Goal: Information Seeking & Learning: Check status

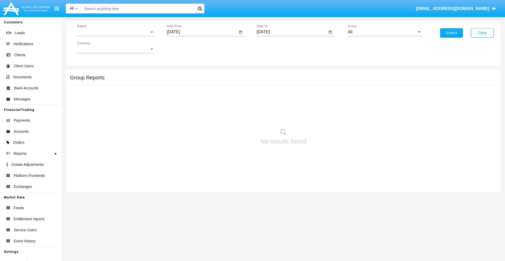
click at [115, 32] on span "Report" at bounding box center [113, 32] width 72 height 5
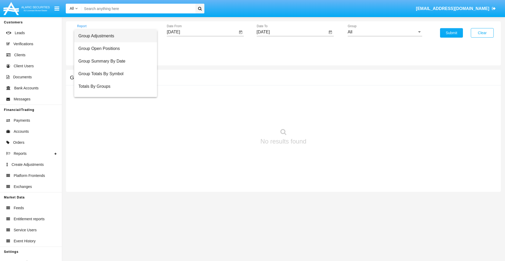
click at [113, 36] on span "Group Adjustments" at bounding box center [115, 36] width 74 height 13
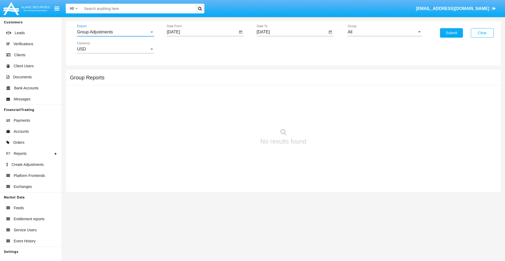
click at [202, 32] on input "[DATE]" at bounding box center [202, 32] width 71 height 5
click at [184, 47] on span "[DATE]" at bounding box center [179, 47] width 12 height 4
click at [234, 116] on div "2025" at bounding box center [234, 115] width 17 height 9
click at [216, 85] on div "[DATE]" at bounding box center [216, 84] width 17 height 9
click at [217, 91] on div "10" at bounding box center [217, 90] width 9 height 9
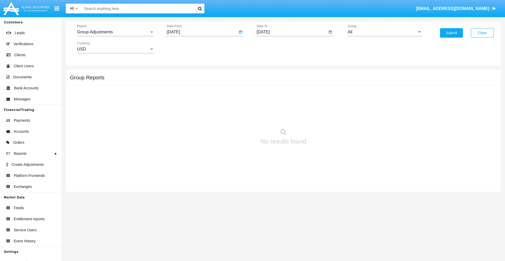
type input "07/10/25"
click at [292, 32] on input "[DATE]" at bounding box center [292, 32] width 71 height 5
click at [274, 47] on span "[DATE]" at bounding box center [269, 47] width 12 height 4
click at [324, 116] on div "2025" at bounding box center [324, 115] width 17 height 9
click at [287, 95] on div "OCT" at bounding box center [287, 94] width 17 height 9
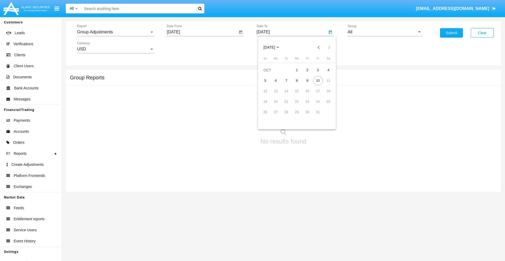
click at [318, 80] on div "10" at bounding box center [317, 80] width 9 height 9
type input "[DATE]"
click at [385, 32] on input "All" at bounding box center [384, 32] width 74 height 5
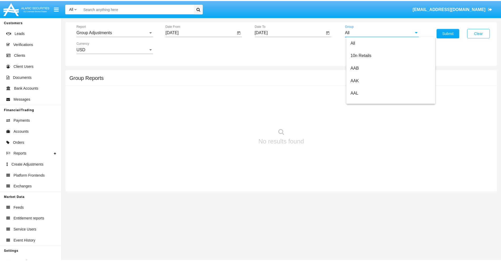
scroll to position [118, 0]
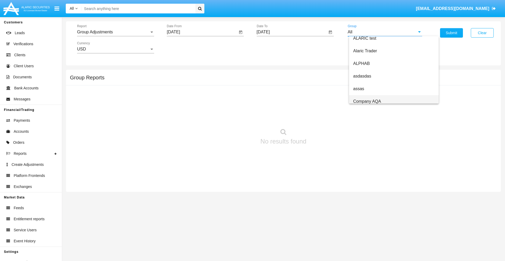
click at [367, 101] on span "Company AQA" at bounding box center [367, 101] width 28 height 4
type input "Company AQA"
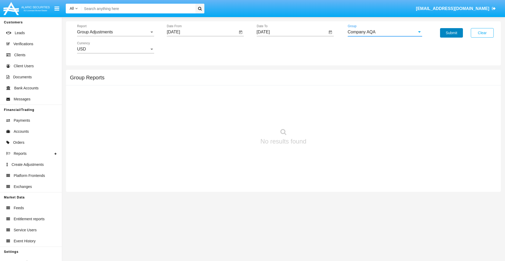
click at [451, 33] on button "Submit" at bounding box center [451, 32] width 23 height 9
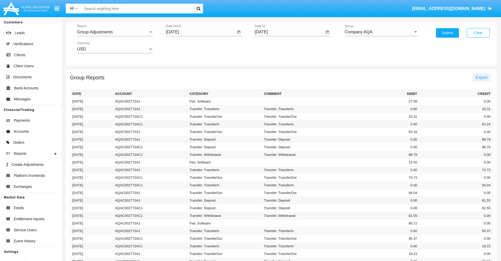
click at [481, 77] on span "Export" at bounding box center [481, 77] width 12 height 4
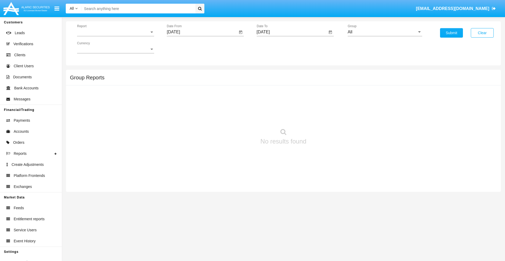
click at [115, 32] on span "Report" at bounding box center [113, 32] width 72 height 5
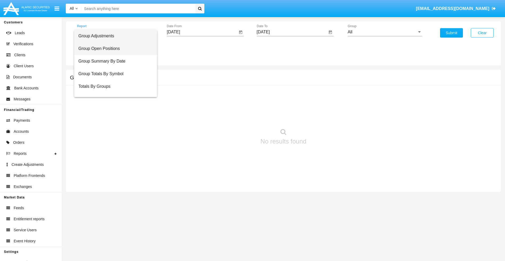
click at [113, 49] on span "Group Open Positions" at bounding box center [115, 48] width 74 height 13
click at [202, 32] on input "[DATE]" at bounding box center [202, 32] width 71 height 5
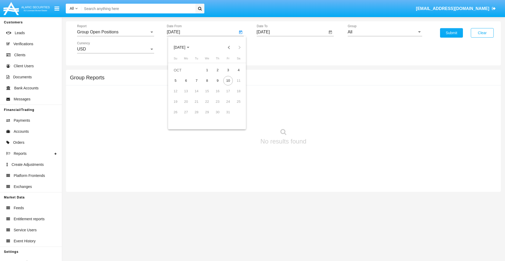
click at [184, 47] on span "[DATE]" at bounding box center [179, 47] width 12 height 4
click at [234, 116] on div "2025" at bounding box center [234, 115] width 17 height 9
click at [179, 95] on div "SEP" at bounding box center [179, 94] width 17 height 9
click at [207, 91] on div "10" at bounding box center [206, 90] width 9 height 9
type input "09/10/25"
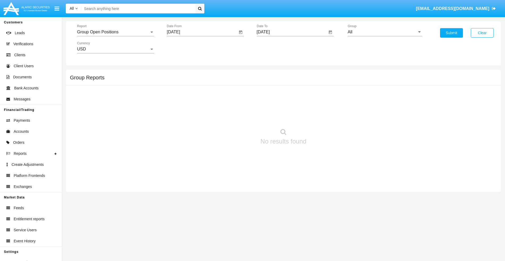
click at [292, 32] on input "[DATE]" at bounding box center [292, 32] width 71 height 5
click at [274, 47] on span "[DATE]" at bounding box center [269, 47] width 12 height 4
click at [324, 116] on div "2025" at bounding box center [324, 115] width 17 height 9
click at [287, 95] on div "OCT" at bounding box center [287, 94] width 17 height 9
click at [318, 80] on div "10" at bounding box center [317, 80] width 9 height 9
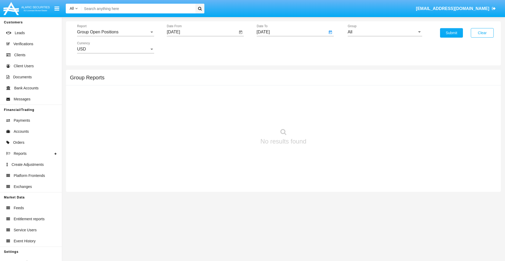
type input "10/10/25"
click at [385, 32] on input "All" at bounding box center [384, 32] width 74 height 5
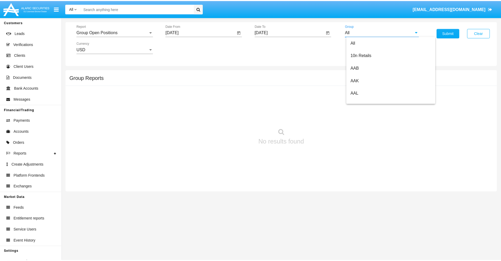
scroll to position [282, 0]
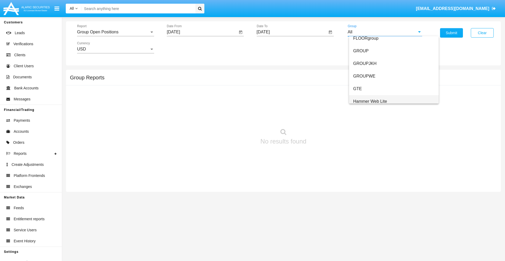
click at [370, 101] on span "Hammer Web Lite" at bounding box center [370, 101] width 34 height 4
type input "Hammer Web Lite"
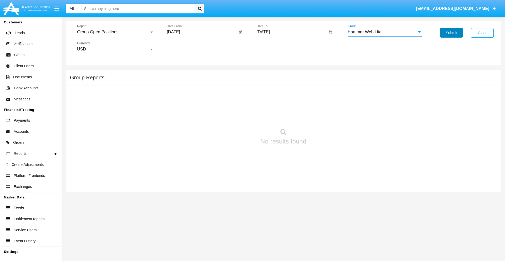
click at [451, 33] on button "Submit" at bounding box center [451, 32] width 23 height 9
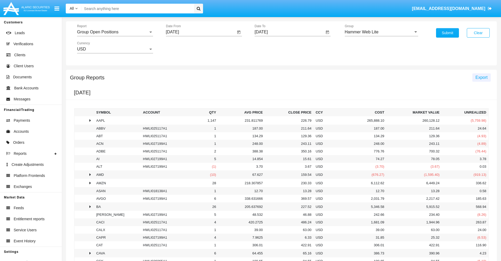
click at [481, 77] on span "Export" at bounding box center [481, 77] width 12 height 4
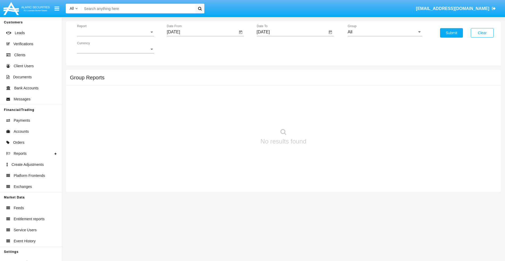
click at [115, 32] on span "Report" at bounding box center [113, 32] width 72 height 5
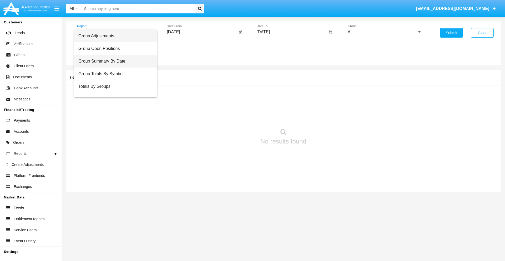
click at [113, 61] on span "Group Summary By Date" at bounding box center [115, 61] width 74 height 13
click at [202, 32] on input "[DATE]" at bounding box center [202, 32] width 71 height 5
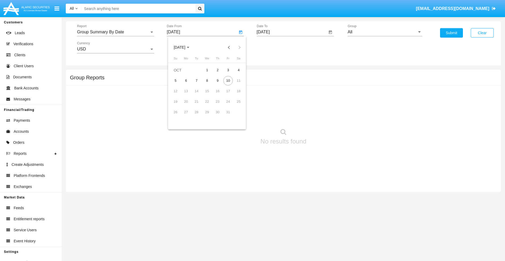
click at [184, 47] on span "[DATE]" at bounding box center [179, 47] width 12 height 4
click at [234, 116] on div "2025" at bounding box center [234, 115] width 17 height 9
click at [179, 95] on div "SEP" at bounding box center [179, 94] width 17 height 9
click at [207, 91] on div "10" at bounding box center [206, 90] width 9 height 9
type input "[DATE]"
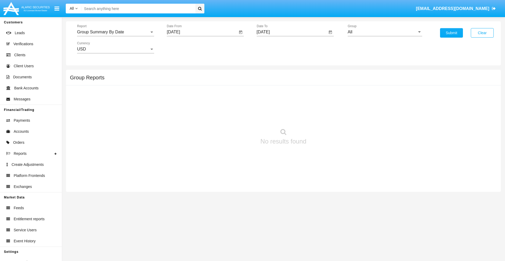
click at [292, 32] on input "[DATE]" at bounding box center [292, 32] width 71 height 5
click at [274, 47] on span "[DATE]" at bounding box center [269, 47] width 12 height 4
click at [324, 116] on div "2025" at bounding box center [324, 115] width 17 height 9
click at [287, 95] on div "OCT" at bounding box center [287, 94] width 17 height 9
click at [318, 80] on div "10" at bounding box center [317, 80] width 9 height 9
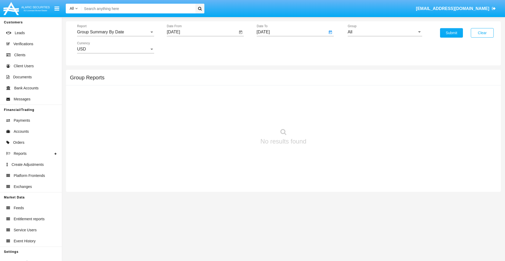
type input "[DATE]"
click at [385, 32] on input "All" at bounding box center [384, 32] width 74 height 5
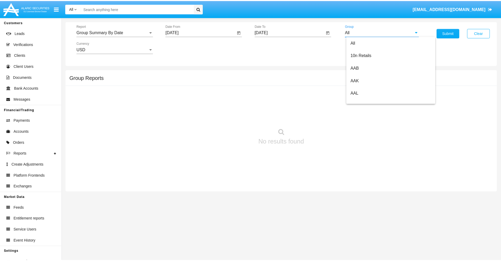
scroll to position [282, 0]
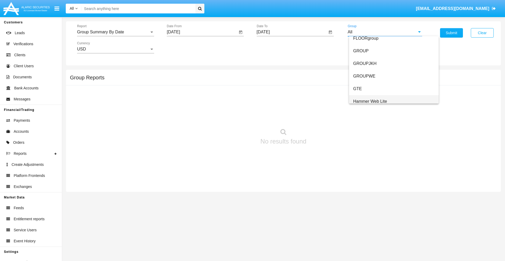
click at [370, 101] on span "Hammer Web Lite" at bounding box center [370, 101] width 34 height 4
type input "Hammer Web Lite"
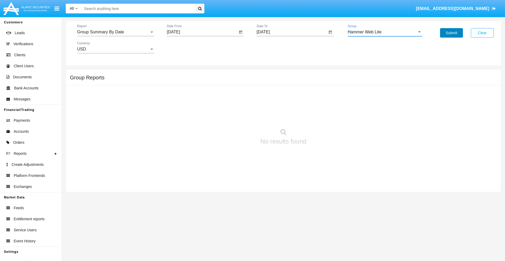
click at [451, 33] on button "Submit" at bounding box center [451, 32] width 23 height 9
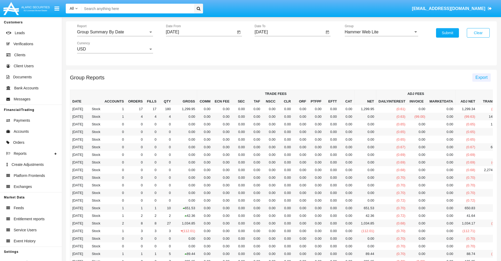
click at [481, 77] on span "Export" at bounding box center [481, 77] width 12 height 4
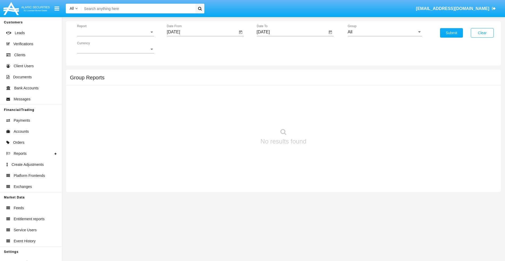
click at [115, 32] on span "Report" at bounding box center [113, 32] width 72 height 5
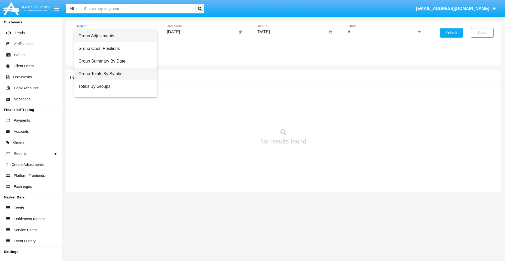
click at [113, 74] on span "Group Totals By Symbol" at bounding box center [115, 74] width 74 height 13
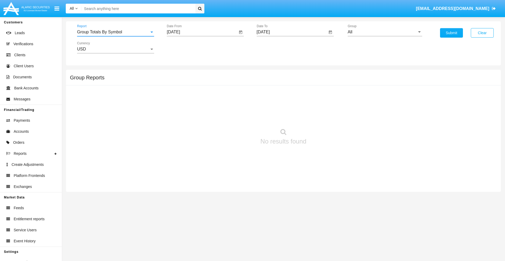
click at [202, 32] on input "[DATE]" at bounding box center [202, 32] width 71 height 5
click at [184, 47] on span "[DATE]" at bounding box center [179, 47] width 12 height 4
click at [234, 116] on div "2025" at bounding box center [234, 115] width 17 height 9
click at [179, 95] on div "SEP" at bounding box center [179, 94] width 17 height 9
click at [207, 91] on div "10" at bounding box center [206, 90] width 9 height 9
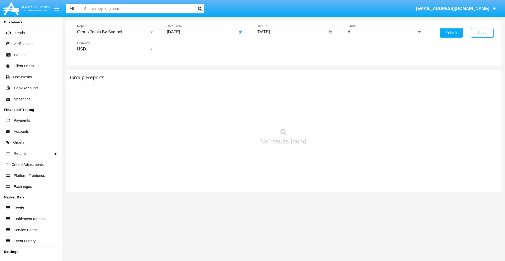
type input "[DATE]"
click at [292, 32] on input "[DATE]" at bounding box center [292, 32] width 71 height 5
click at [274, 47] on span "[DATE]" at bounding box center [269, 47] width 12 height 4
click at [324, 116] on div "2025" at bounding box center [324, 115] width 17 height 9
click at [287, 95] on div "OCT" at bounding box center [287, 94] width 17 height 9
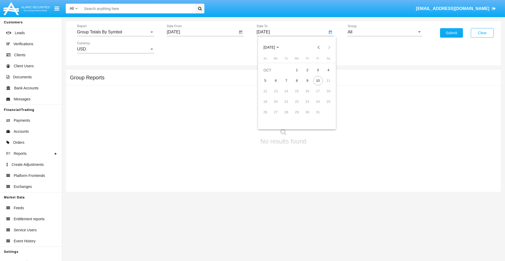
click at [318, 80] on div "10" at bounding box center [317, 80] width 9 height 9
type input "[DATE]"
click at [385, 32] on input "All" at bounding box center [384, 32] width 74 height 5
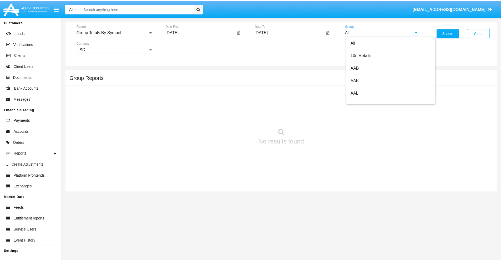
scroll to position [282, 0]
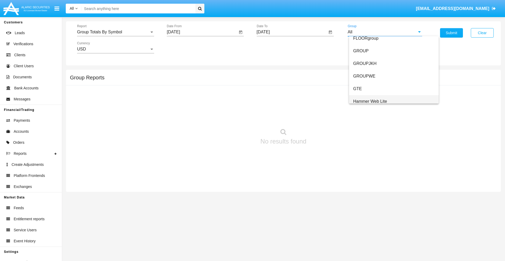
click at [370, 101] on span "Hammer Web Lite" at bounding box center [370, 101] width 34 height 4
type input "Hammer Web Lite"
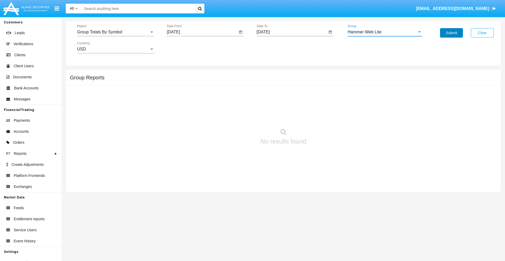
click at [451, 33] on button "Submit" at bounding box center [451, 32] width 23 height 9
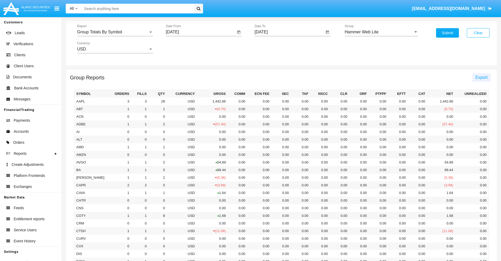
click at [481, 77] on span "Export" at bounding box center [481, 77] width 12 height 4
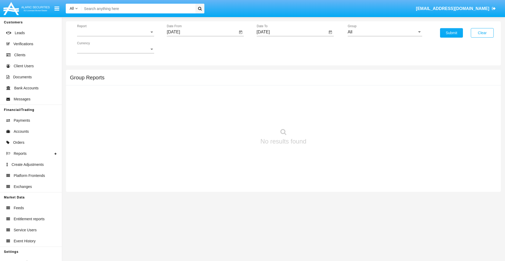
click at [115, 32] on span "Report" at bounding box center [113, 32] width 72 height 5
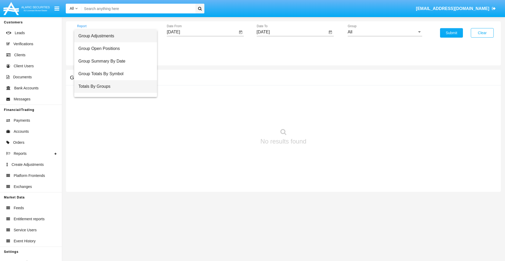
click at [113, 86] on span "Totals By Groups" at bounding box center [115, 86] width 74 height 13
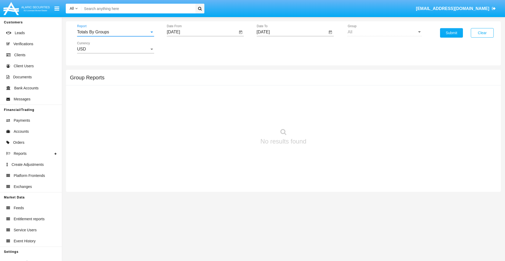
click at [202, 32] on input "[DATE]" at bounding box center [202, 32] width 71 height 5
click at [184, 47] on span "[DATE]" at bounding box center [179, 47] width 12 height 4
click at [234, 116] on div "2025" at bounding box center [234, 115] width 17 height 9
click at [179, 95] on div "SEP" at bounding box center [179, 94] width 17 height 9
click at [217, 112] on div "25" at bounding box center [217, 112] width 9 height 9
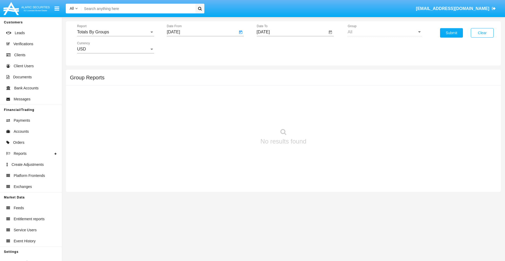
type input "09/25/25"
click at [292, 32] on input "[DATE]" at bounding box center [292, 32] width 71 height 5
click at [274, 47] on span "[DATE]" at bounding box center [269, 47] width 12 height 4
click at [324, 116] on div "2025" at bounding box center [324, 115] width 17 height 9
click at [287, 95] on div "OCT" at bounding box center [287, 94] width 17 height 9
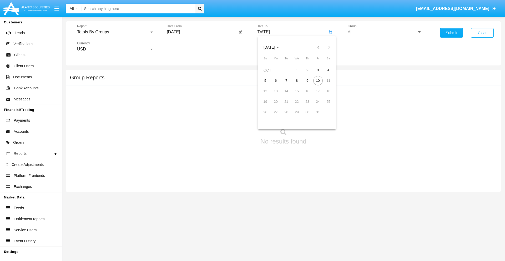
click at [318, 80] on div "10" at bounding box center [317, 80] width 9 height 9
type input "[DATE]"
click at [451, 33] on button "Submit" at bounding box center [451, 32] width 23 height 9
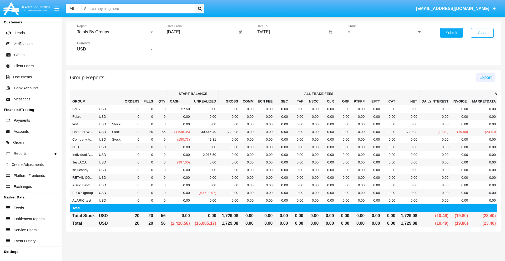
click at [485, 77] on span "Export" at bounding box center [485, 77] width 12 height 4
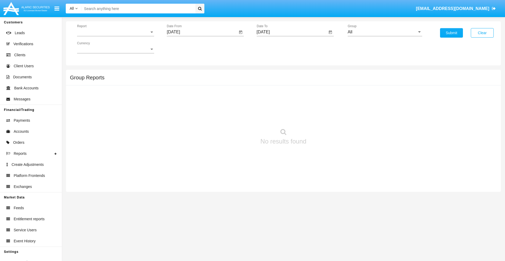
click at [115, 32] on span "Report" at bounding box center [113, 32] width 72 height 5
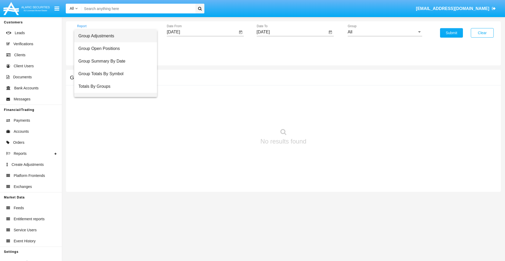
click at [113, 93] on span "Group Fees By Destination" at bounding box center [115, 99] width 74 height 13
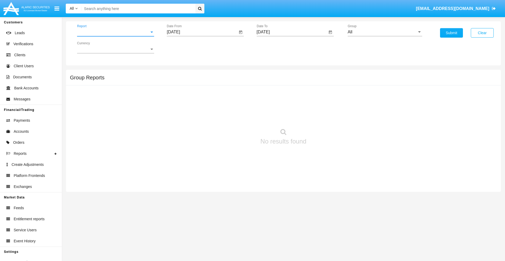
scroll to position [8, 0]
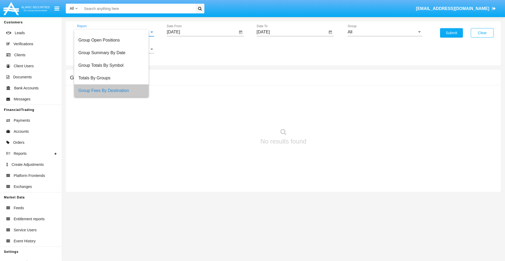
click at [202, 32] on input "[DATE]" at bounding box center [202, 32] width 71 height 5
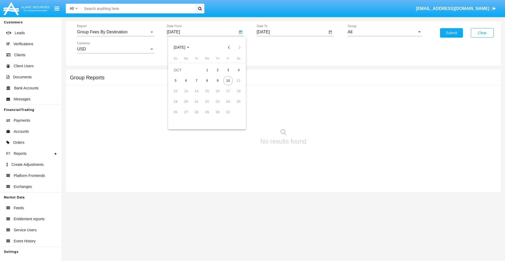
click at [184, 47] on span "[DATE]" at bounding box center [179, 47] width 12 height 4
click at [234, 116] on div "2025" at bounding box center [234, 115] width 17 height 9
click at [234, 85] on div "AUG" at bounding box center [234, 84] width 17 height 9
click at [175, 91] on div "10" at bounding box center [175, 90] width 9 height 9
type input "08/10/25"
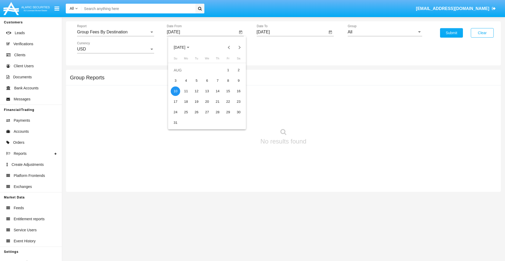
click at [292, 32] on input "[DATE]" at bounding box center [292, 32] width 71 height 5
click at [274, 47] on span "[DATE]" at bounding box center [269, 47] width 12 height 4
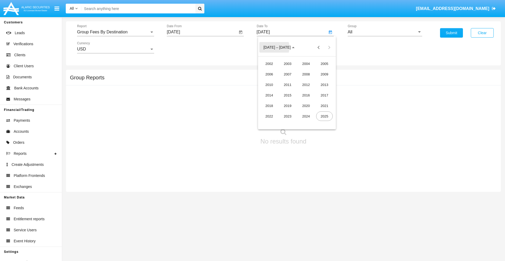
click at [324, 116] on div "2025" at bounding box center [324, 115] width 17 height 9
click at [287, 95] on div "OCT" at bounding box center [287, 94] width 17 height 9
click at [318, 80] on div "10" at bounding box center [317, 80] width 9 height 9
type input "[DATE]"
click at [385, 32] on input "All" at bounding box center [384, 32] width 74 height 5
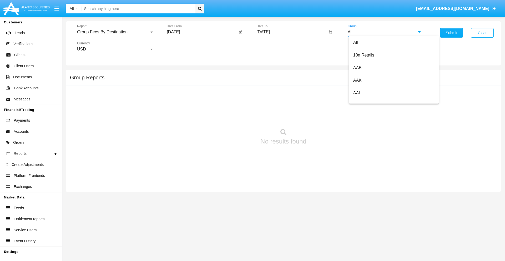
type input "Hammer Web Lite"
click at [451, 33] on button "Submit" at bounding box center [451, 32] width 23 height 9
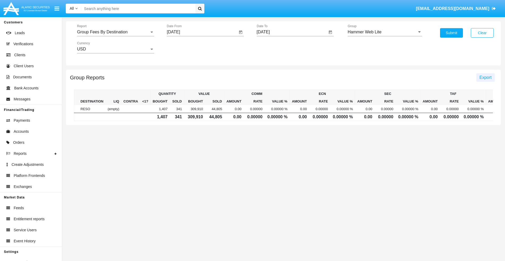
click at [485, 77] on span "Export" at bounding box center [485, 77] width 12 height 4
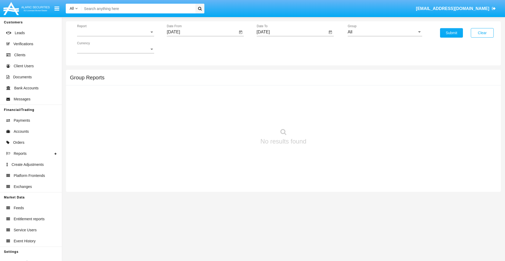
click at [115, 32] on span "Report" at bounding box center [113, 32] width 72 height 5
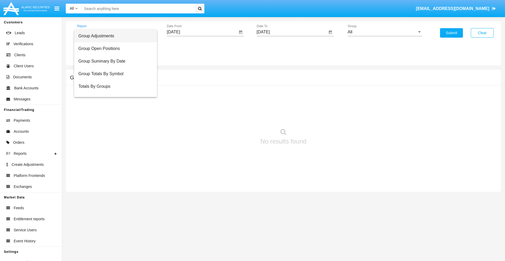
click at [113, 105] on span "Totals By Accounts" at bounding box center [115, 111] width 74 height 13
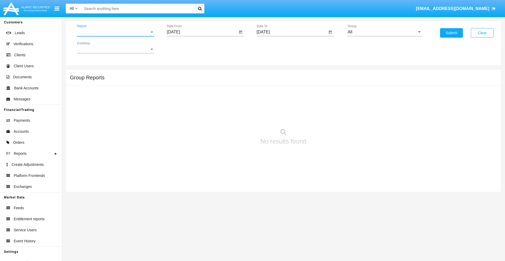
scroll to position [21, 0]
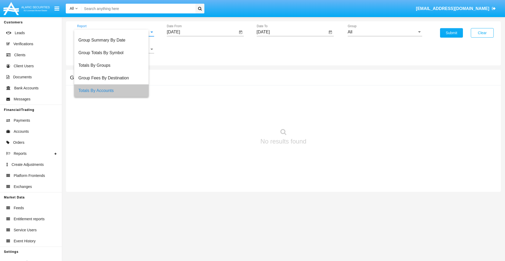
click at [202, 32] on input "[DATE]" at bounding box center [202, 32] width 71 height 5
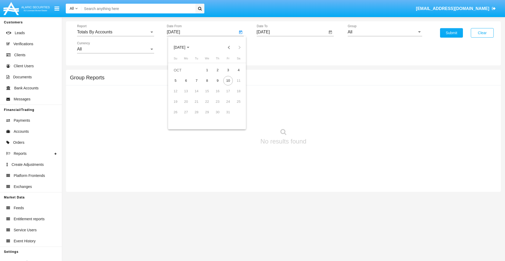
click at [184, 47] on span "[DATE]" at bounding box center [179, 47] width 12 height 4
click at [234, 116] on div "2025" at bounding box center [234, 115] width 17 height 9
click at [179, 95] on div "SEP" at bounding box center [179, 94] width 17 height 9
click at [217, 112] on div "25" at bounding box center [217, 112] width 9 height 9
type input "09/25/25"
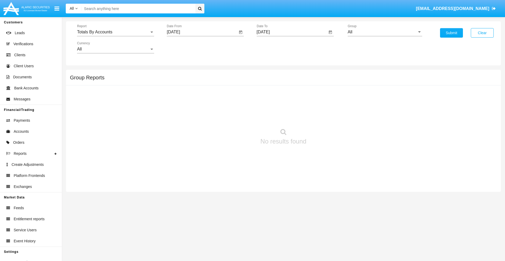
click at [292, 32] on input "[DATE]" at bounding box center [292, 32] width 71 height 5
click at [274, 47] on span "[DATE]" at bounding box center [269, 47] width 12 height 4
click at [324, 116] on div "2025" at bounding box center [324, 115] width 17 height 9
click at [287, 95] on div "OCT" at bounding box center [287, 94] width 17 height 9
click at [318, 80] on div "10" at bounding box center [317, 80] width 9 height 9
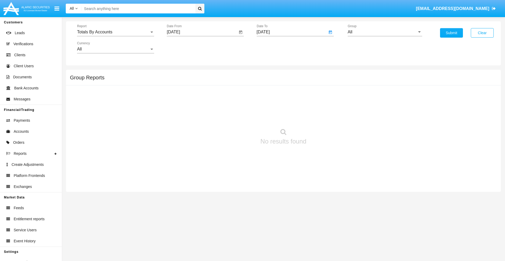
type input "[DATE]"
click at [385, 32] on input "All" at bounding box center [384, 32] width 74 height 5
type input "Hammer Web Lite"
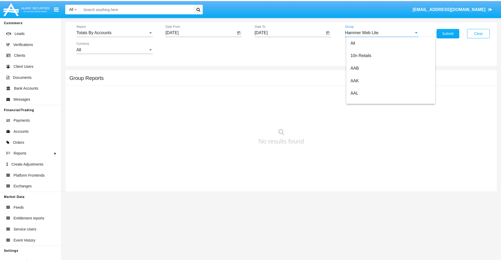
scroll to position [0, 0]
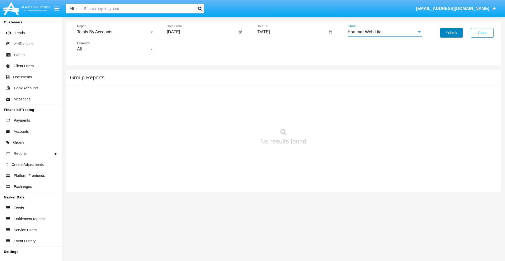
click at [451, 33] on button "Submit" at bounding box center [451, 32] width 23 height 9
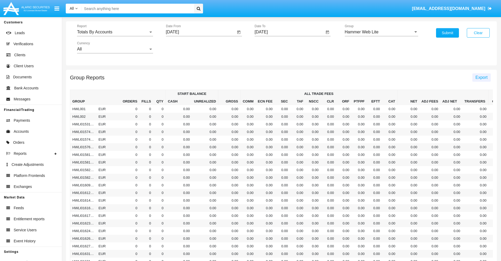
click at [481, 77] on span "Export" at bounding box center [481, 77] width 12 height 4
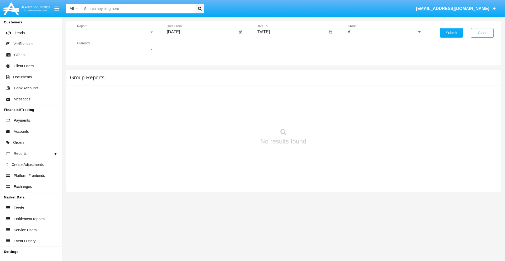
click at [115, 32] on span "Report" at bounding box center [113, 32] width 72 height 5
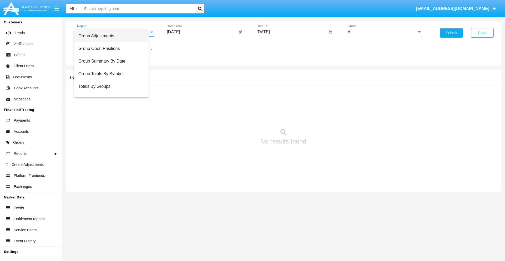
click at [113, 36] on span "Group Adjustments" at bounding box center [111, 36] width 66 height 13
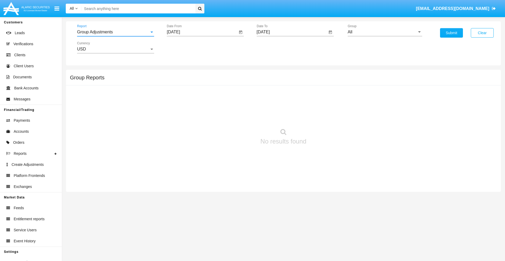
click at [202, 32] on input "[DATE]" at bounding box center [202, 32] width 71 height 5
click at [184, 47] on span "[DATE]" at bounding box center [179, 47] width 12 height 4
click at [198, 106] on div "2019" at bounding box center [198, 105] width 17 height 9
click at [179, 74] on div "JAN" at bounding box center [179, 73] width 17 height 9
click at [196, 80] on div "1" at bounding box center [196, 80] width 9 height 9
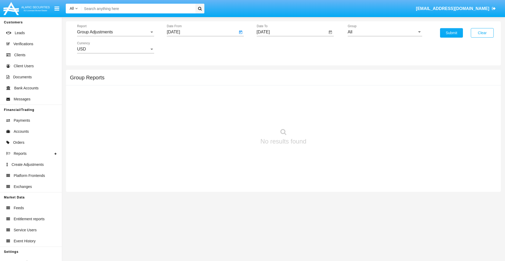
type input "[DATE]"
click at [292, 32] on input "[DATE]" at bounding box center [292, 32] width 71 height 5
click at [274, 47] on span "[DATE]" at bounding box center [269, 47] width 12 height 4
click at [287, 106] on div "2019" at bounding box center [287, 105] width 17 height 9
click at [269, 74] on div "JAN" at bounding box center [269, 73] width 17 height 9
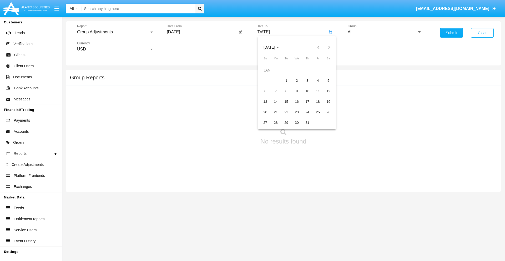
click at [286, 80] on div "1" at bounding box center [286, 80] width 9 height 9
type input "[DATE]"
click at [385, 32] on input "All" at bounding box center [384, 32] width 74 height 5
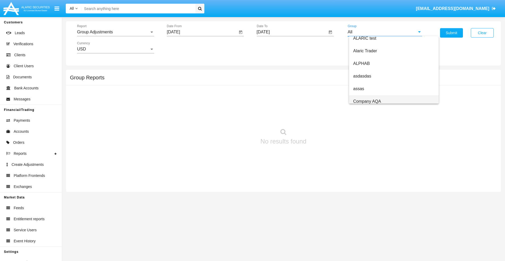
click at [367, 101] on span "Company AQA" at bounding box center [367, 101] width 28 height 4
type input "Company AQA"
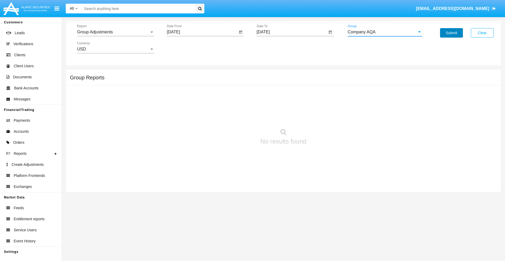
click at [451, 33] on button "Submit" at bounding box center [451, 32] width 23 height 9
click at [115, 32] on span "Report" at bounding box center [113, 32] width 72 height 5
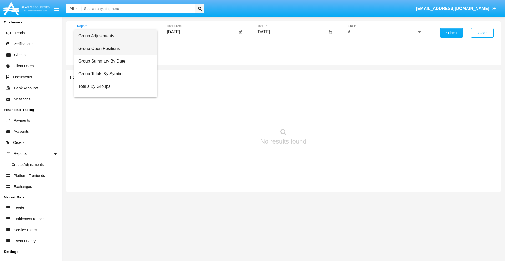
click at [113, 49] on span "Group Open Positions" at bounding box center [115, 48] width 74 height 13
click at [202, 32] on input "[DATE]" at bounding box center [202, 32] width 71 height 5
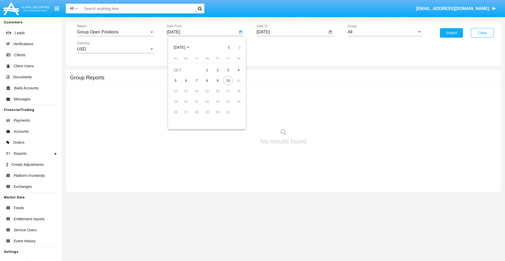
click at [184, 47] on span "[DATE]" at bounding box center [179, 47] width 12 height 4
click at [198, 106] on div "2019" at bounding box center [198, 105] width 17 height 9
click at [179, 74] on div "JAN" at bounding box center [179, 73] width 17 height 9
click at [196, 80] on div "1" at bounding box center [196, 80] width 9 height 9
type input "[DATE]"
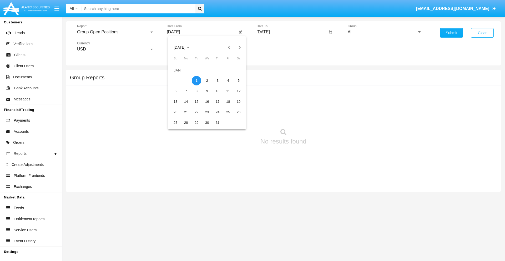
click at [292, 32] on input "[DATE]" at bounding box center [292, 32] width 71 height 5
click at [274, 47] on span "[DATE]" at bounding box center [269, 47] width 12 height 4
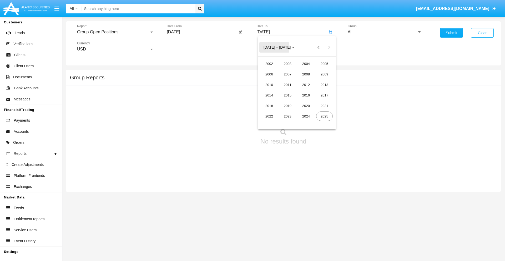
click at [287, 106] on div "2019" at bounding box center [287, 105] width 17 height 9
click at [269, 74] on div "JAN" at bounding box center [269, 73] width 17 height 9
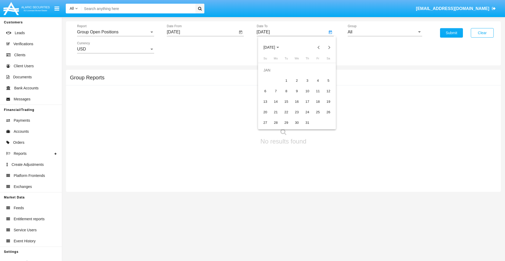
click at [286, 80] on div "1" at bounding box center [286, 80] width 9 height 9
type input "[DATE]"
click at [385, 32] on input "All" at bounding box center [384, 32] width 74 height 5
click at [367, 217] on span "Company AQA" at bounding box center [367, 219] width 28 height 4
type input "Company AQA"
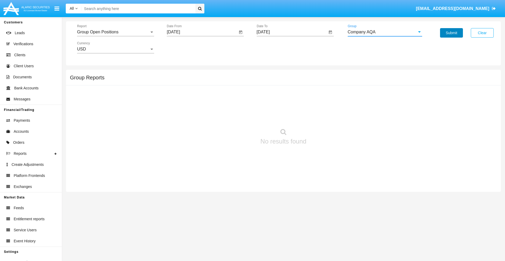
click at [451, 33] on button "Submit" at bounding box center [451, 32] width 23 height 9
click at [115, 32] on span "Report" at bounding box center [113, 32] width 72 height 5
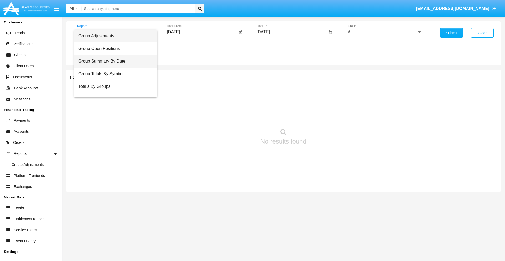
click at [113, 61] on span "Group Summary By Date" at bounding box center [115, 61] width 74 height 13
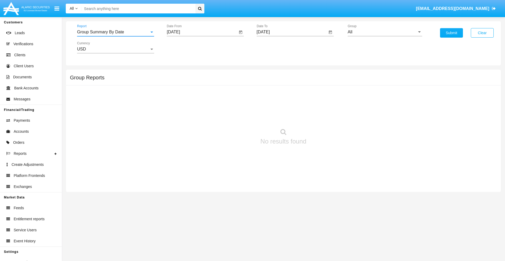
click at [202, 32] on input "[DATE]" at bounding box center [202, 32] width 71 height 5
click at [184, 47] on span "[DATE]" at bounding box center [179, 47] width 12 height 4
click at [198, 106] on div "2019" at bounding box center [198, 105] width 17 height 9
click at [179, 74] on div "JAN" at bounding box center [179, 73] width 17 height 9
click at [196, 80] on div "1" at bounding box center [196, 80] width 9 height 9
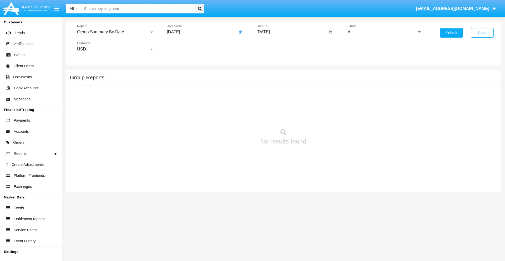
type input "[DATE]"
click at [292, 32] on input "[DATE]" at bounding box center [292, 32] width 71 height 5
click at [274, 47] on span "[DATE]" at bounding box center [269, 47] width 12 height 4
click at [287, 106] on div "2019" at bounding box center [287, 105] width 17 height 9
click at [269, 74] on div "JAN" at bounding box center [269, 73] width 17 height 9
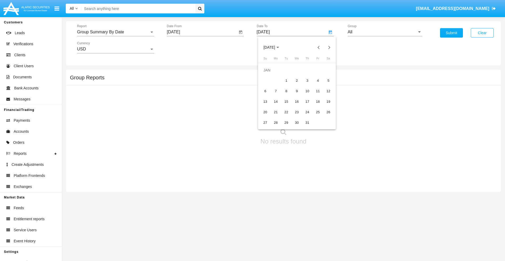
click at [286, 80] on div "1" at bounding box center [286, 80] width 9 height 9
type input "[DATE]"
click at [385, 32] on input "All" at bounding box center [384, 32] width 74 height 5
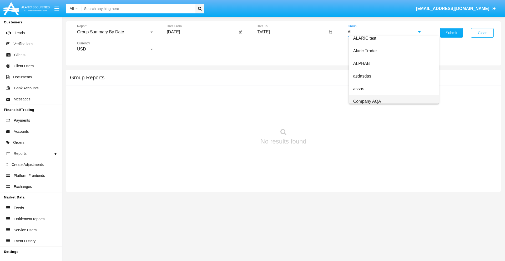
click at [367, 101] on span "Company AQA" at bounding box center [367, 101] width 28 height 4
type input "Company AQA"
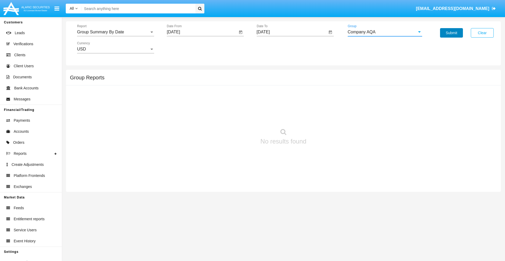
click at [451, 33] on button "Submit" at bounding box center [451, 32] width 23 height 9
click at [115, 32] on span "Report" at bounding box center [113, 32] width 72 height 5
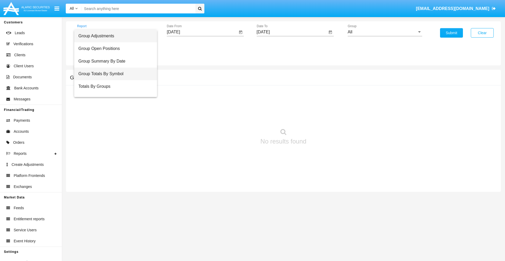
click at [113, 74] on span "Group Totals By Symbol" at bounding box center [115, 74] width 74 height 13
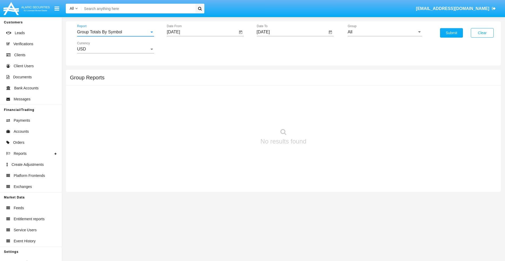
click at [202, 32] on input "[DATE]" at bounding box center [202, 32] width 71 height 5
click at [184, 47] on span "[DATE]" at bounding box center [179, 47] width 12 height 4
click at [198, 106] on div "2019" at bounding box center [198, 105] width 17 height 9
click at [179, 74] on div "JAN" at bounding box center [179, 73] width 17 height 9
click at [196, 80] on div "1" at bounding box center [196, 80] width 9 height 9
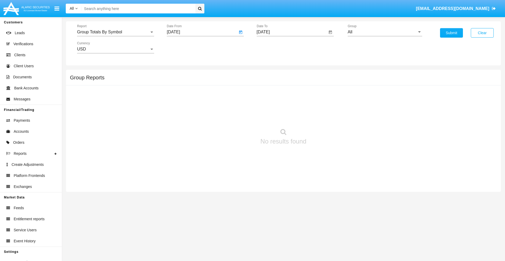
type input "[DATE]"
click at [292, 32] on input "[DATE]" at bounding box center [292, 32] width 71 height 5
click at [274, 47] on span "[DATE]" at bounding box center [269, 47] width 12 height 4
click at [287, 106] on div "2019" at bounding box center [287, 105] width 17 height 9
click at [269, 74] on div "JAN" at bounding box center [269, 73] width 17 height 9
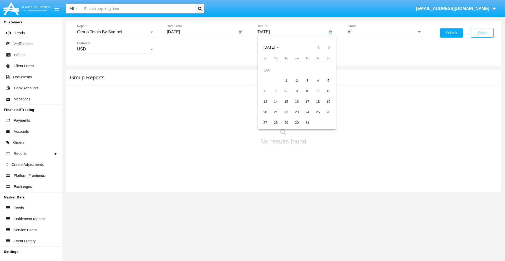
click at [286, 80] on div "1" at bounding box center [286, 80] width 9 height 9
type input "[DATE]"
click at [385, 32] on input "All" at bounding box center [384, 32] width 74 height 5
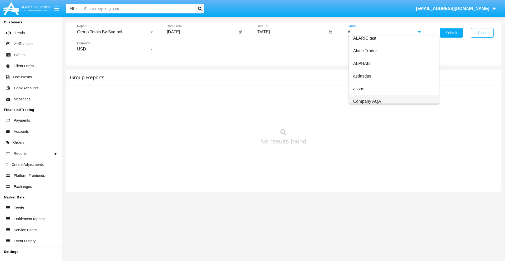
click at [367, 101] on span "Company AQA" at bounding box center [367, 101] width 28 height 4
type input "Company AQA"
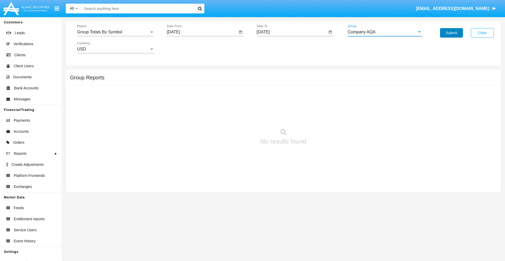
click at [451, 33] on button "Submit" at bounding box center [451, 32] width 23 height 9
click at [115, 32] on span "Report" at bounding box center [113, 32] width 72 height 5
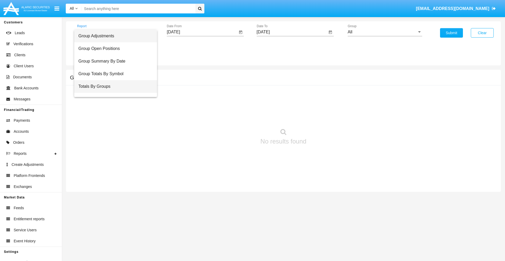
click at [113, 86] on span "Totals By Groups" at bounding box center [115, 86] width 74 height 13
click at [202, 32] on input "[DATE]" at bounding box center [202, 32] width 71 height 5
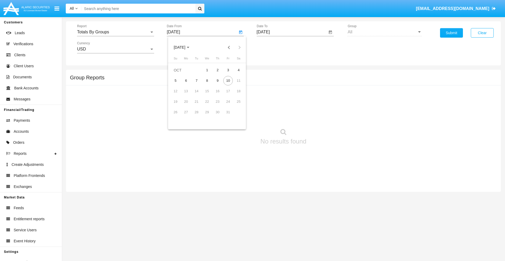
click at [184, 47] on span "[DATE]" at bounding box center [179, 47] width 12 height 4
click at [198, 106] on div "2019" at bounding box center [198, 105] width 17 height 9
click at [179, 74] on div "JAN" at bounding box center [179, 73] width 17 height 9
click at [196, 80] on div "1" at bounding box center [196, 80] width 9 height 9
type input "01/01/19"
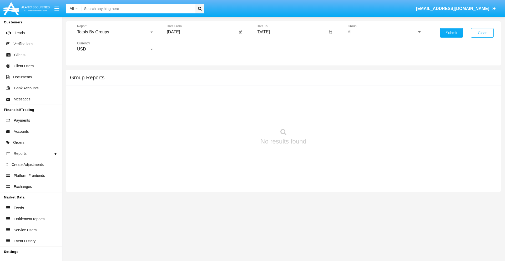
click at [292, 32] on input "[DATE]" at bounding box center [292, 32] width 71 height 5
click at [274, 47] on span "[DATE]" at bounding box center [269, 47] width 12 height 4
click at [287, 106] on div "2019" at bounding box center [287, 105] width 17 height 9
click at [269, 74] on div "JAN" at bounding box center [269, 73] width 17 height 9
click at [286, 80] on div "1" at bounding box center [286, 80] width 9 height 9
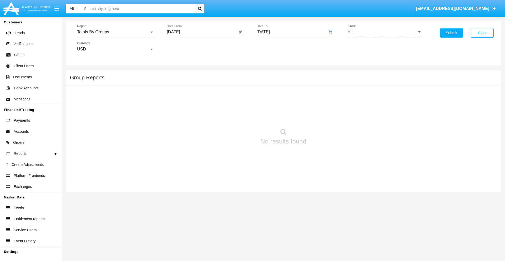
type input "01/01/19"
click at [451, 33] on button "Submit" at bounding box center [451, 32] width 23 height 9
click at [115, 32] on span "Report" at bounding box center [113, 32] width 72 height 5
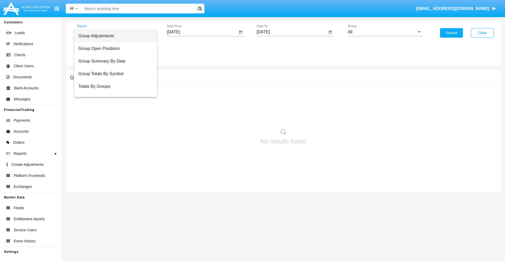
scroll to position [8, 0]
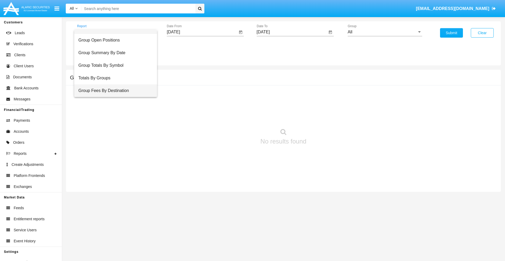
click at [113, 91] on span "Group Fees By Destination" at bounding box center [115, 90] width 74 height 13
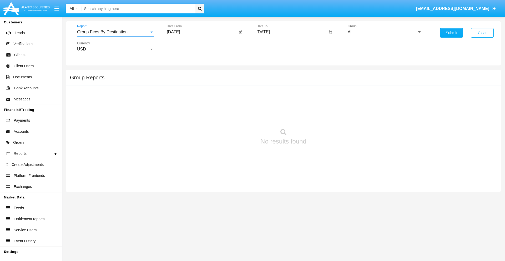
click at [202, 32] on input "[DATE]" at bounding box center [202, 32] width 71 height 5
click at [184, 47] on span "[DATE]" at bounding box center [179, 47] width 12 height 4
click at [198, 106] on div "2019" at bounding box center [198, 105] width 17 height 9
click at [179, 74] on div "JAN" at bounding box center [179, 73] width 17 height 9
click at [196, 80] on div "1" at bounding box center [196, 80] width 9 height 9
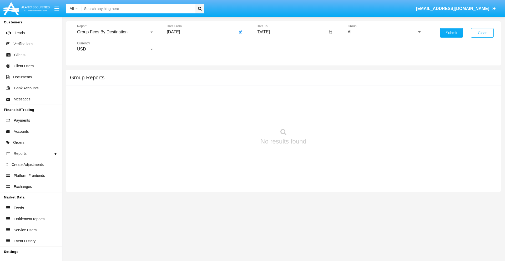
type input "[DATE]"
click at [292, 32] on input "[DATE]" at bounding box center [292, 32] width 71 height 5
click at [274, 47] on span "[DATE]" at bounding box center [269, 47] width 12 height 4
click at [287, 106] on div "2019" at bounding box center [287, 105] width 17 height 9
click at [269, 74] on div "JAN" at bounding box center [269, 73] width 17 height 9
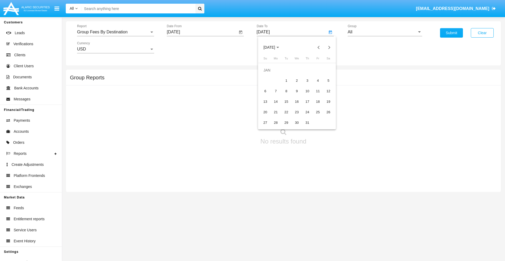
click at [286, 80] on div "1" at bounding box center [286, 80] width 9 height 9
type input "[DATE]"
click at [385, 32] on input "All" at bounding box center [384, 32] width 74 height 5
click at [367, 217] on span "Company AQA" at bounding box center [367, 219] width 28 height 4
type input "Company AQA"
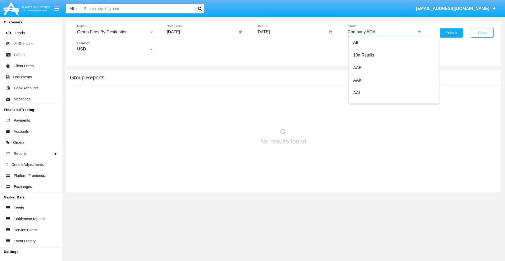
scroll to position [0, 0]
click at [451, 33] on button "Submit" at bounding box center [451, 32] width 23 height 9
click at [115, 32] on span "Report" at bounding box center [113, 32] width 72 height 5
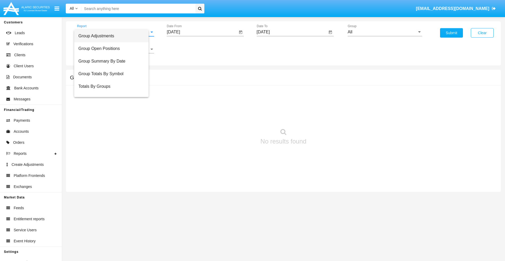
click at [113, 105] on span "Totals By Accounts" at bounding box center [111, 111] width 66 height 13
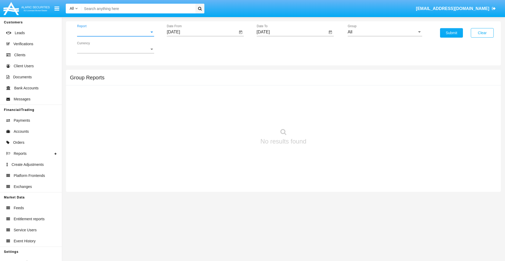
scroll to position [21, 0]
click at [202, 32] on input "[DATE]" at bounding box center [202, 32] width 71 height 5
click at [184, 47] on span "[DATE]" at bounding box center [179, 47] width 12 height 4
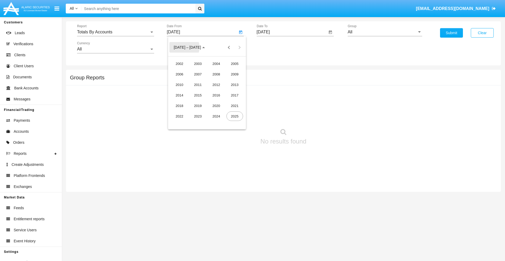
click at [198, 106] on div "2019" at bounding box center [198, 105] width 17 height 9
click at [179, 74] on div "JAN" at bounding box center [179, 73] width 17 height 9
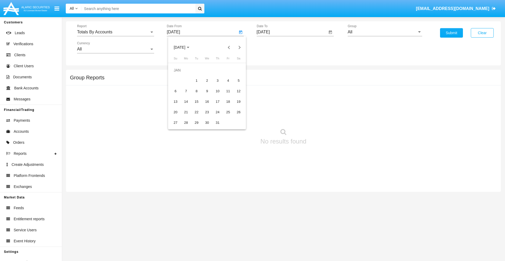
click at [196, 80] on div "1" at bounding box center [196, 80] width 9 height 9
type input "01/01/19"
click at [292, 32] on input "[DATE]" at bounding box center [292, 32] width 71 height 5
click at [274, 47] on span "[DATE]" at bounding box center [269, 47] width 12 height 4
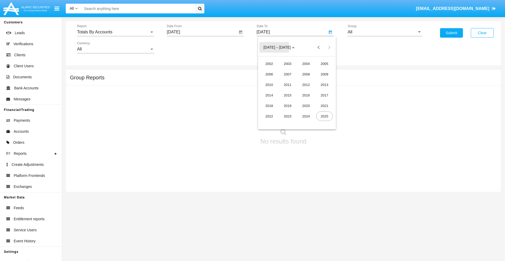
click at [287, 106] on div "2019" at bounding box center [287, 105] width 17 height 9
click at [269, 74] on div "JAN" at bounding box center [269, 73] width 17 height 9
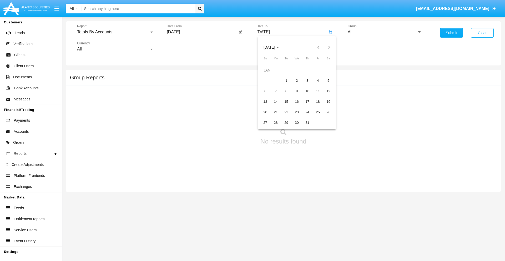
click at [286, 80] on div "1" at bounding box center [286, 80] width 9 height 9
type input "01/01/19"
click at [385, 32] on input "All" at bounding box center [384, 32] width 74 height 5
click at [367, 217] on span "Company AQA" at bounding box center [367, 219] width 28 height 4
type input "Company AQA"
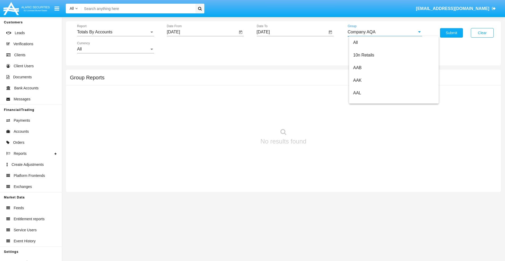
scroll to position [0, 0]
click at [451, 33] on button "Submit" at bounding box center [451, 32] width 23 height 9
click at [115, 32] on span "Report" at bounding box center [113, 32] width 72 height 5
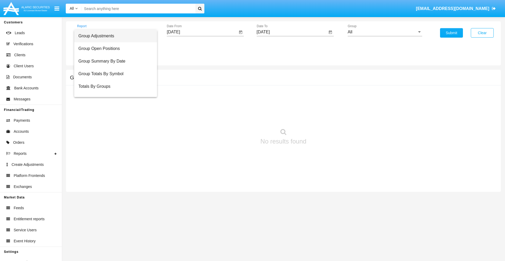
click at [113, 36] on span "Group Adjustments" at bounding box center [115, 36] width 74 height 13
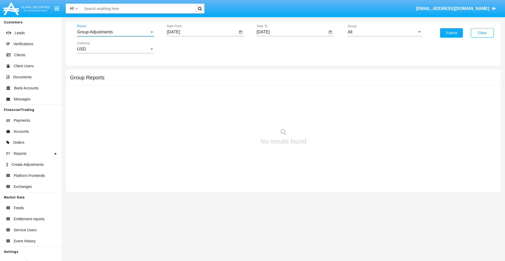
click at [202, 32] on input "[DATE]" at bounding box center [202, 32] width 71 height 5
click at [184, 47] on span "[DATE]" at bounding box center [179, 47] width 12 height 4
click at [234, 116] on div "2025" at bounding box center [234, 115] width 17 height 9
click at [216, 85] on div "[DATE]" at bounding box center [216, 84] width 17 height 9
click at [217, 91] on div "10" at bounding box center [217, 90] width 9 height 9
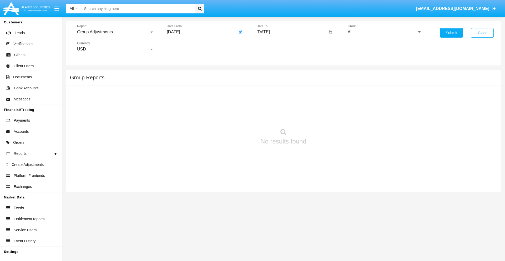
type input "[DATE]"
click at [292, 32] on input "[DATE]" at bounding box center [292, 32] width 71 height 5
click at [274, 47] on span "[DATE]" at bounding box center [269, 47] width 12 height 4
click at [324, 116] on div "2025" at bounding box center [324, 115] width 17 height 9
click at [287, 95] on div "OCT" at bounding box center [287, 94] width 17 height 9
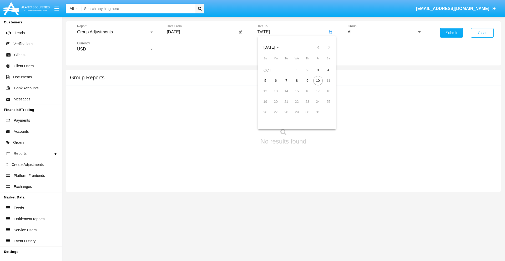
click at [318, 80] on div "10" at bounding box center [317, 80] width 9 height 9
type input "[DATE]"
click at [385, 32] on input "All" at bounding box center [384, 32] width 74 height 5
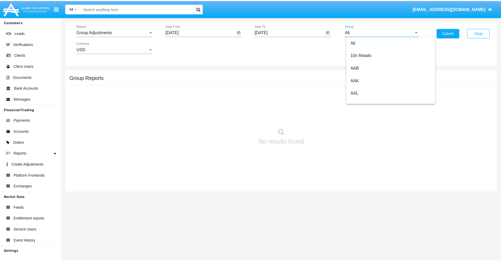
scroll to position [118, 0]
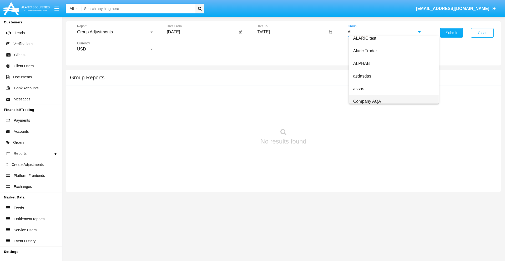
click at [367, 101] on span "Company AQA" at bounding box center [367, 101] width 28 height 4
type input "Company AQA"
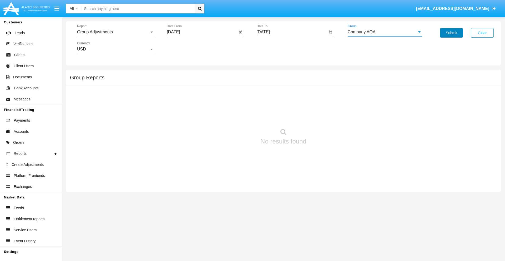
click at [451, 33] on button "Submit" at bounding box center [451, 32] width 23 height 9
click at [115, 32] on span "Report" at bounding box center [113, 32] width 72 height 5
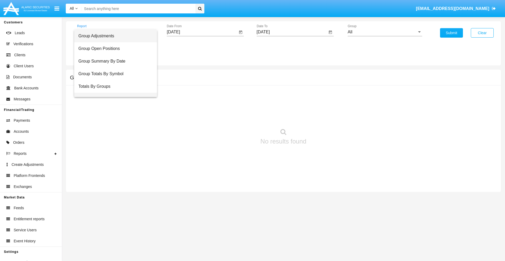
click at [113, 93] on span "Group Fees By Destination" at bounding box center [115, 99] width 74 height 13
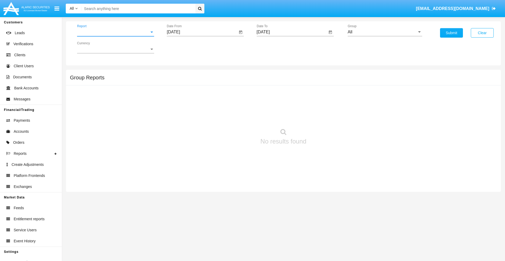
scroll to position [8, 0]
click at [202, 32] on input "[DATE]" at bounding box center [202, 32] width 71 height 5
click at [184, 47] on span "[DATE]" at bounding box center [179, 47] width 12 height 4
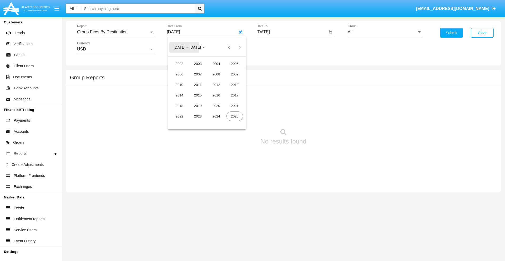
click at [234, 116] on div "2025" at bounding box center [234, 115] width 17 height 9
click at [234, 85] on div "AUG" at bounding box center [234, 84] width 17 height 9
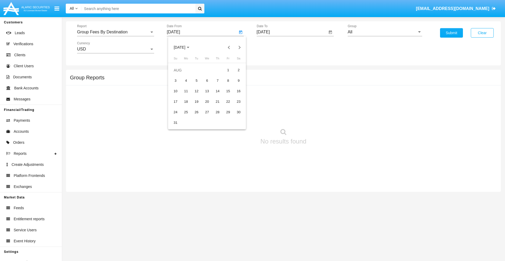
click at [175, 91] on div "10" at bounding box center [175, 90] width 9 height 9
type input "[DATE]"
click at [292, 32] on input "[DATE]" at bounding box center [292, 32] width 71 height 5
click at [274, 47] on span "[DATE]" at bounding box center [269, 47] width 12 height 4
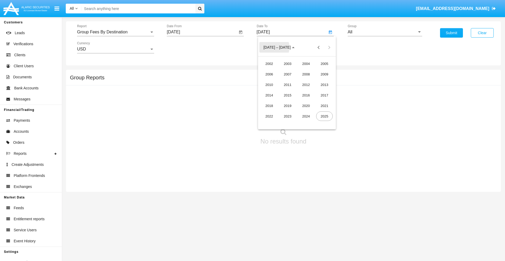
click at [324, 116] on div "2025" at bounding box center [324, 115] width 17 height 9
click at [287, 95] on div "OCT" at bounding box center [287, 94] width 17 height 9
click at [318, 80] on div "10" at bounding box center [317, 80] width 9 height 9
type input "[DATE]"
click at [385, 32] on input "All" at bounding box center [384, 32] width 74 height 5
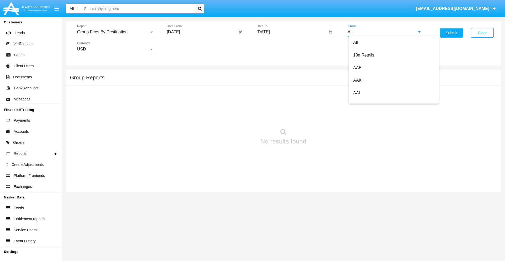
scroll to position [282, 0]
click at [370, 101] on span "Hammer Web Lite" at bounding box center [370, 101] width 34 height 4
type input "Hammer Web Lite"
click at [451, 33] on button "Submit" at bounding box center [451, 32] width 23 height 9
click at [115, 32] on span "Report" at bounding box center [113, 32] width 72 height 5
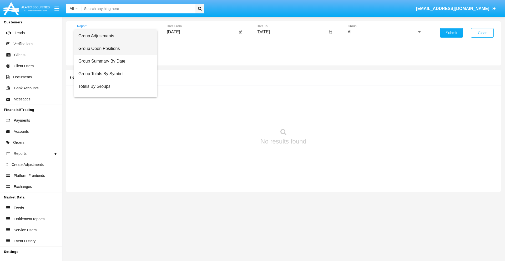
click at [113, 49] on span "Group Open Positions" at bounding box center [115, 48] width 74 height 13
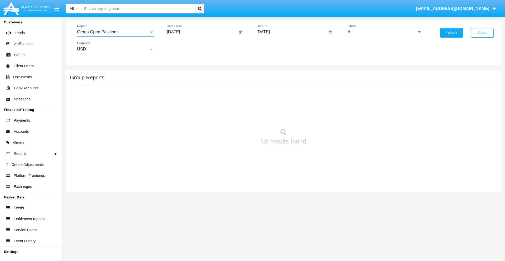
click at [202, 32] on input "[DATE]" at bounding box center [202, 32] width 71 height 5
click at [184, 47] on span "[DATE]" at bounding box center [179, 47] width 12 height 4
click at [234, 116] on div "2025" at bounding box center [234, 115] width 17 height 9
click at [179, 95] on div "SEP" at bounding box center [179, 94] width 17 height 9
click at [207, 91] on div "10" at bounding box center [206, 90] width 9 height 9
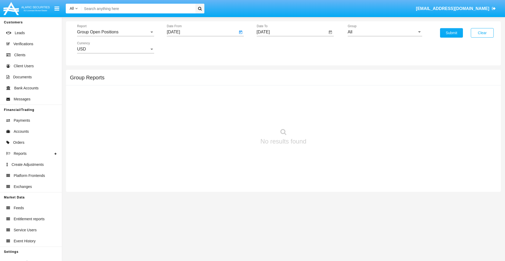
type input "09/10/25"
click at [292, 32] on input "10/09/25" at bounding box center [292, 32] width 71 height 5
click at [274, 47] on span "OCT 2025" at bounding box center [269, 47] width 12 height 4
click at [324, 116] on div "2025" at bounding box center [324, 115] width 17 height 9
click at [287, 95] on div "OCT" at bounding box center [287, 94] width 17 height 9
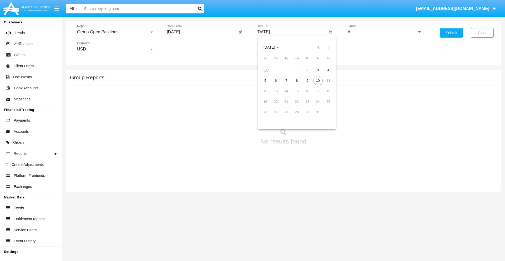
click at [318, 80] on div "10" at bounding box center [317, 80] width 9 height 9
type input "10/10/25"
click at [385, 32] on input "All" at bounding box center [384, 32] width 74 height 5
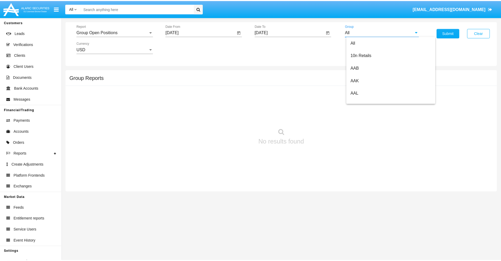
scroll to position [282, 0]
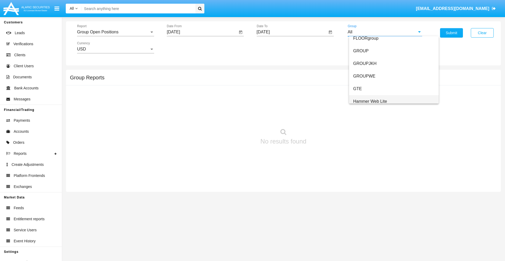
click at [370, 101] on span "Hammer Web Lite" at bounding box center [370, 101] width 34 height 4
type input "Hammer Web Lite"
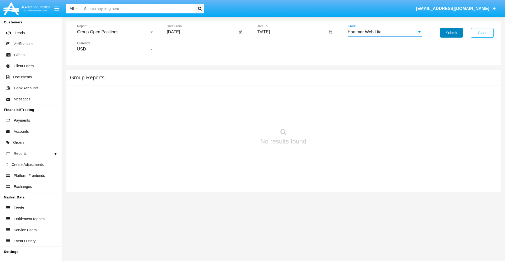
click at [451, 33] on button "Submit" at bounding box center [451, 32] width 23 height 9
click at [115, 32] on span "Report" at bounding box center [113, 32] width 72 height 5
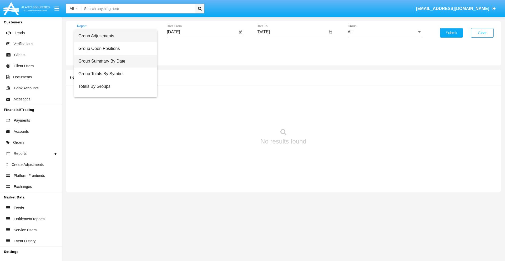
click at [113, 61] on span "Group Summary By Date" at bounding box center [115, 61] width 74 height 13
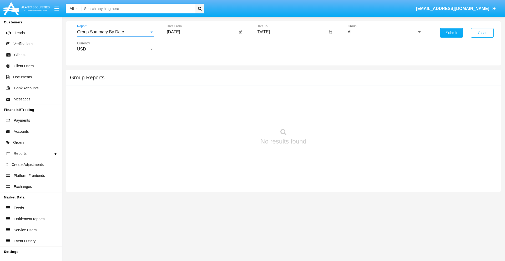
click at [202, 32] on input "[DATE]" at bounding box center [202, 32] width 71 height 5
click at [184, 47] on span "[DATE]" at bounding box center [179, 47] width 12 height 4
click at [234, 116] on div "2025" at bounding box center [234, 115] width 17 height 9
click at [179, 95] on div "SEP" at bounding box center [179, 94] width 17 height 9
click at [207, 91] on div "10" at bounding box center [206, 90] width 9 height 9
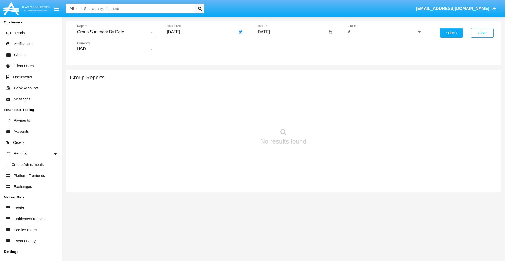
type input "[DATE]"
click at [292, 32] on input "[DATE]" at bounding box center [292, 32] width 71 height 5
click at [274, 47] on span "[DATE]" at bounding box center [269, 47] width 12 height 4
click at [324, 116] on div "2025" at bounding box center [324, 115] width 17 height 9
click at [287, 95] on div "OCT" at bounding box center [287, 94] width 17 height 9
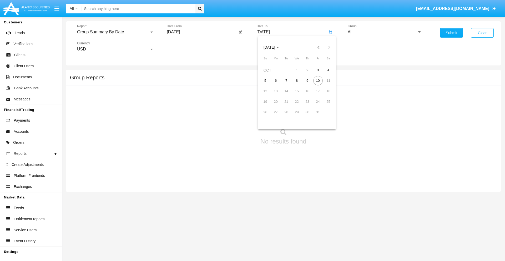
click at [318, 80] on div "10" at bounding box center [317, 80] width 9 height 9
type input "[DATE]"
click at [385, 32] on input "All" at bounding box center [384, 32] width 74 height 5
type input "Hammer Web Lite"
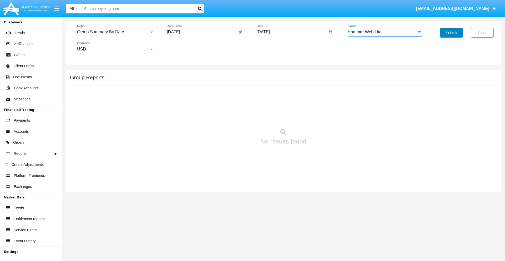
click at [451, 33] on button "Submit" at bounding box center [451, 32] width 23 height 9
click at [115, 32] on span "Report" at bounding box center [113, 32] width 72 height 5
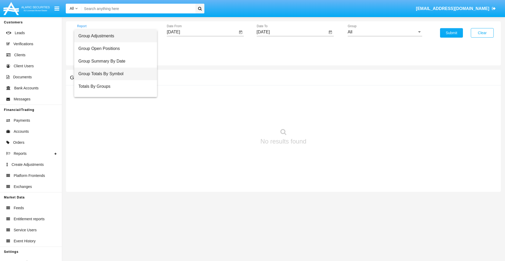
click at [113, 74] on span "Group Totals By Symbol" at bounding box center [115, 74] width 74 height 13
click at [202, 32] on input "[DATE]" at bounding box center [202, 32] width 71 height 5
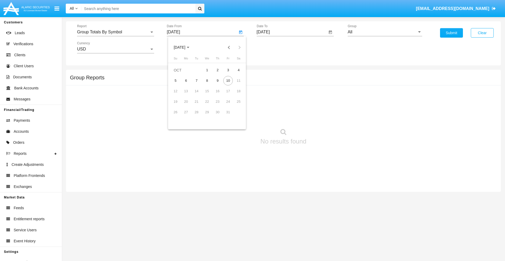
click at [184, 47] on span "[DATE]" at bounding box center [179, 47] width 12 height 4
click at [234, 116] on div "2025" at bounding box center [234, 115] width 17 height 9
click at [179, 95] on div "SEP" at bounding box center [179, 94] width 17 height 9
click at [207, 91] on div "10" at bounding box center [206, 90] width 9 height 9
type input "[DATE]"
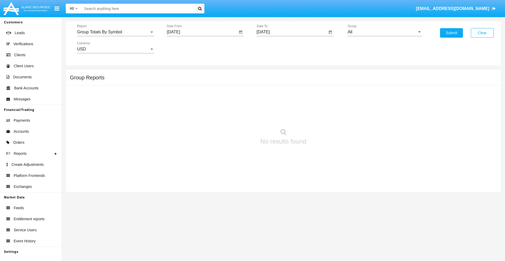
click at [292, 32] on input "[DATE]" at bounding box center [292, 32] width 71 height 5
click at [274, 47] on span "[DATE]" at bounding box center [269, 47] width 12 height 4
click at [324, 116] on div "2025" at bounding box center [324, 115] width 17 height 9
click at [287, 95] on div "OCT" at bounding box center [287, 94] width 17 height 9
click at [318, 80] on div "10" at bounding box center [317, 80] width 9 height 9
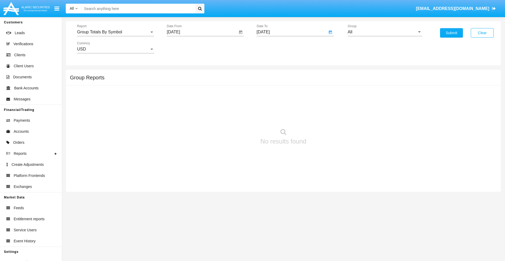
type input "[DATE]"
click at [385, 32] on input "All" at bounding box center [384, 32] width 74 height 5
type input "Hammer Web Lite"
click at [451, 33] on button "Submit" at bounding box center [451, 32] width 23 height 9
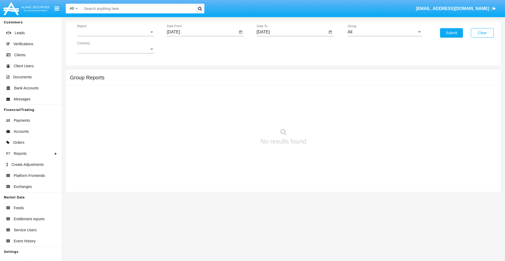
click at [115, 32] on span "Report" at bounding box center [113, 32] width 72 height 5
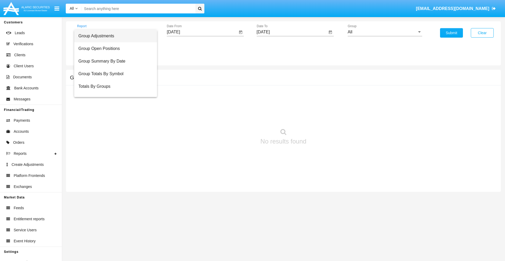
scroll to position [21, 0]
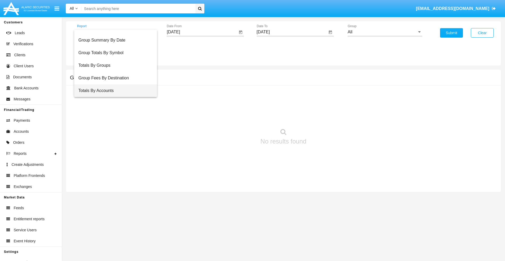
click at [113, 91] on span "Totals By Accounts" at bounding box center [115, 90] width 74 height 13
click at [202, 32] on input "[DATE]" at bounding box center [202, 32] width 71 height 5
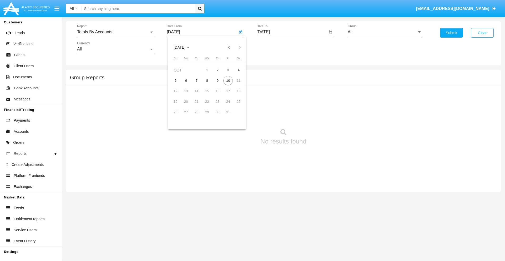
click at [184, 47] on span "[DATE]" at bounding box center [179, 47] width 12 height 4
click at [234, 116] on div "2025" at bounding box center [234, 115] width 17 height 9
click at [179, 95] on div "SEP" at bounding box center [179, 94] width 17 height 9
click at [217, 112] on div "25" at bounding box center [217, 112] width 9 height 9
type input "[DATE]"
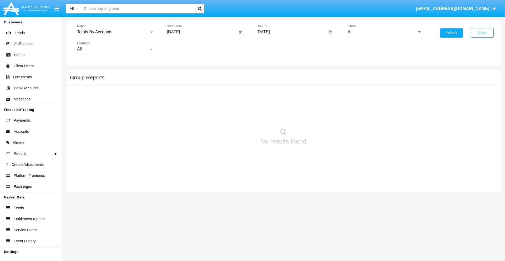
click at [292, 32] on input "[DATE]" at bounding box center [292, 32] width 71 height 5
click at [274, 47] on span "OCT 2025" at bounding box center [269, 47] width 12 height 4
click at [324, 116] on div "2025" at bounding box center [324, 115] width 17 height 9
click at [287, 95] on div "OCT" at bounding box center [287, 94] width 17 height 9
click at [318, 80] on div "10" at bounding box center [317, 80] width 9 height 9
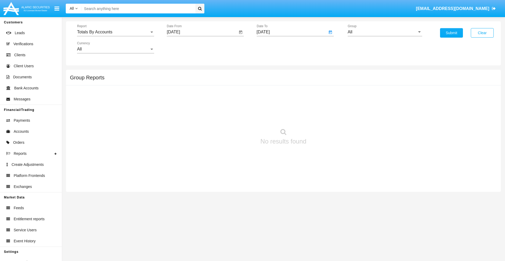
type input "[DATE]"
click at [385, 32] on input "All" at bounding box center [384, 32] width 74 height 5
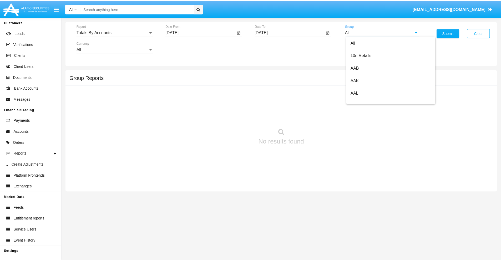
scroll to position [282, 0]
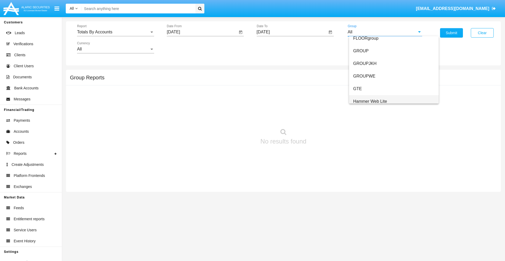
click at [370, 101] on span "Hammer Web Lite" at bounding box center [370, 101] width 34 height 4
type input "Hammer Web Lite"
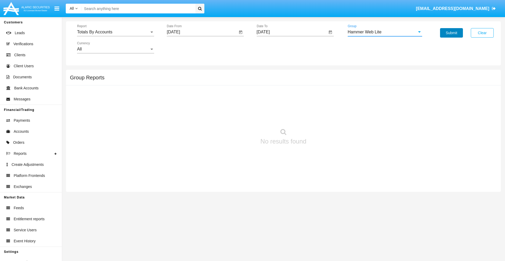
click at [451, 33] on button "Submit" at bounding box center [451, 32] width 23 height 9
click at [115, 32] on span "Report" at bounding box center [113, 32] width 72 height 5
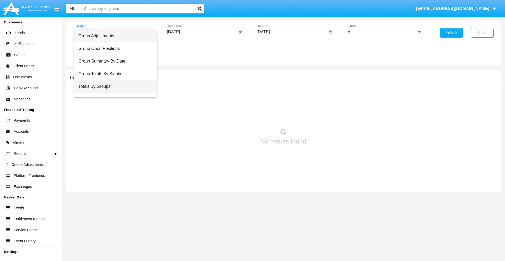
click at [113, 86] on span "Totals By Groups" at bounding box center [115, 86] width 74 height 13
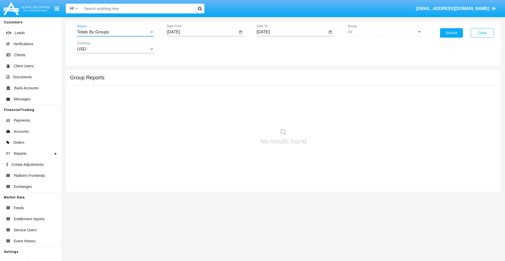
click at [202, 32] on input "[DATE]" at bounding box center [202, 32] width 71 height 5
click at [184, 47] on span "[DATE]" at bounding box center [179, 47] width 12 height 4
click at [234, 116] on div "2025" at bounding box center [234, 115] width 17 height 9
click at [179, 95] on div "SEP" at bounding box center [179, 94] width 17 height 9
click at [217, 112] on div "25" at bounding box center [217, 112] width 9 height 9
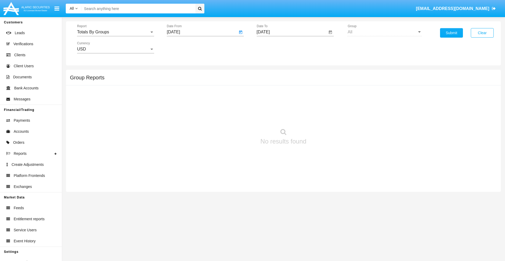
type input "[DATE]"
click at [292, 32] on input "[DATE]" at bounding box center [292, 32] width 71 height 5
click at [274, 47] on span "[DATE]" at bounding box center [269, 47] width 12 height 4
click at [324, 116] on div "2025" at bounding box center [324, 115] width 17 height 9
click at [287, 95] on div "OCT" at bounding box center [287, 94] width 17 height 9
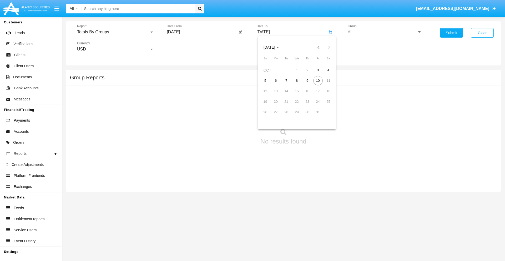
click at [318, 80] on div "10" at bounding box center [317, 80] width 9 height 9
type input "[DATE]"
click at [451, 33] on button "Submit" at bounding box center [451, 32] width 23 height 9
click at [115, 32] on span "Report" at bounding box center [113, 32] width 72 height 5
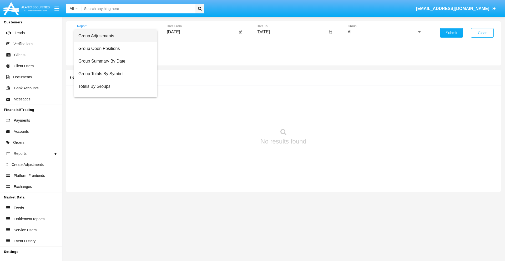
click at [113, 36] on span "Group Adjustments" at bounding box center [115, 36] width 74 height 13
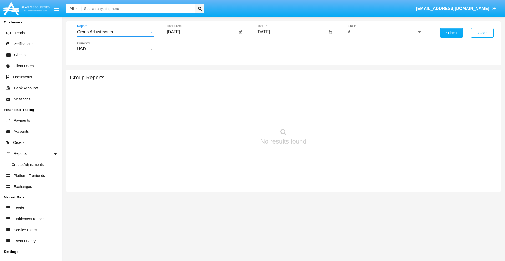
click at [385, 32] on input "All" at bounding box center [384, 32] width 74 height 5
click at [451, 33] on button "Submit" at bounding box center [451, 32] width 23 height 9
click at [115, 32] on span "Report" at bounding box center [113, 32] width 72 height 5
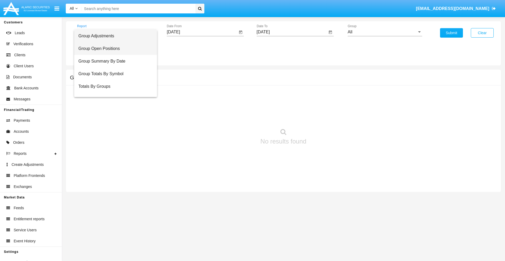
click at [113, 49] on span "Group Open Positions" at bounding box center [115, 48] width 74 height 13
click at [385, 32] on input "All" at bounding box center [384, 32] width 74 height 5
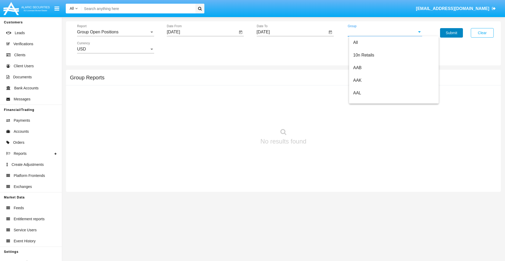
click at [451, 33] on button "Submit" at bounding box center [451, 32] width 23 height 9
click at [115, 32] on span "Report" at bounding box center [113, 32] width 72 height 5
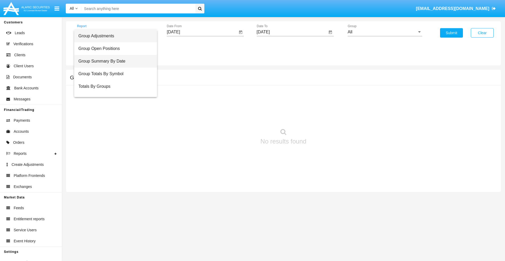
click at [113, 61] on span "Group Summary By Date" at bounding box center [115, 61] width 74 height 13
click at [385, 32] on input "All" at bounding box center [384, 32] width 74 height 5
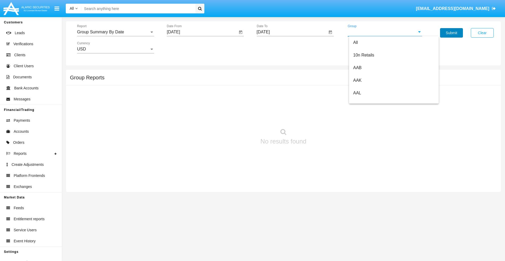
click at [451, 33] on button "Submit" at bounding box center [451, 32] width 23 height 9
click at [115, 32] on span "Report" at bounding box center [113, 32] width 72 height 5
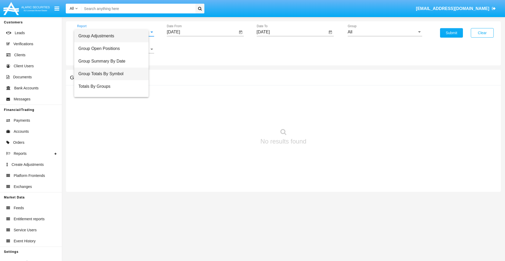
click at [113, 74] on span "Group Totals By Symbol" at bounding box center [111, 74] width 66 height 13
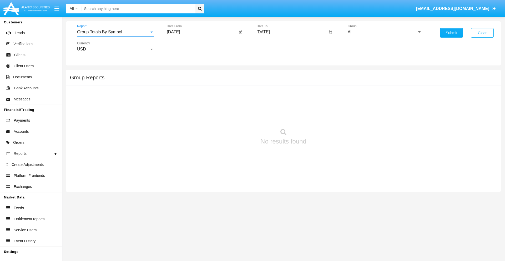
click at [385, 32] on input "All" at bounding box center [384, 32] width 74 height 5
click at [451, 33] on button "Submit" at bounding box center [451, 32] width 23 height 9
click at [115, 32] on span "Report" at bounding box center [113, 32] width 72 height 5
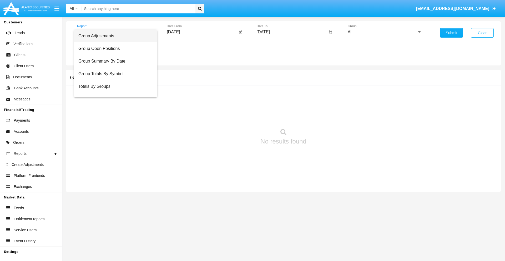
scroll to position [8, 0]
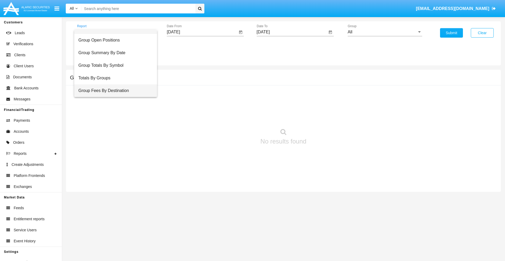
click at [113, 91] on span "Group Fees By Destination" at bounding box center [115, 90] width 74 height 13
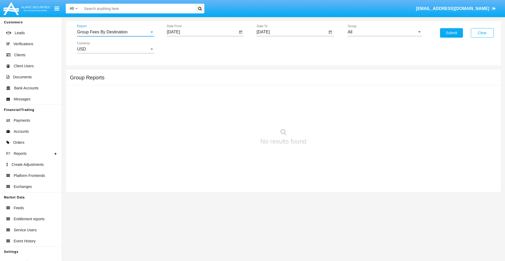
click at [385, 32] on input "All" at bounding box center [384, 32] width 74 height 5
click at [451, 33] on button "Submit" at bounding box center [451, 32] width 23 height 9
